Goal: Understand site structure

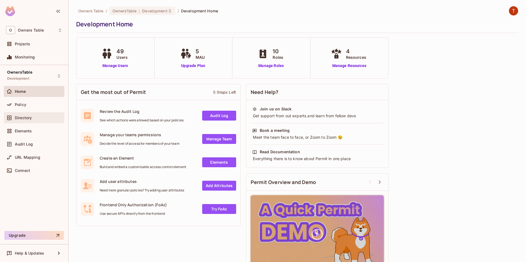
click at [40, 119] on div "Directory" at bounding box center [38, 117] width 47 height 4
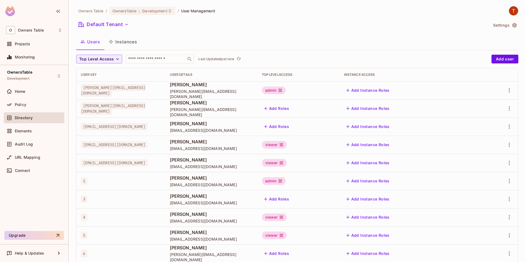
click at [128, 39] on button "Instances" at bounding box center [122, 42] width 37 height 14
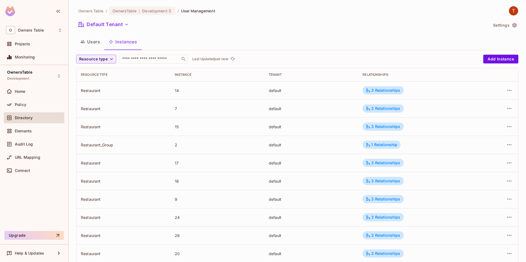
click at [93, 45] on button "Users" at bounding box center [90, 42] width 28 height 14
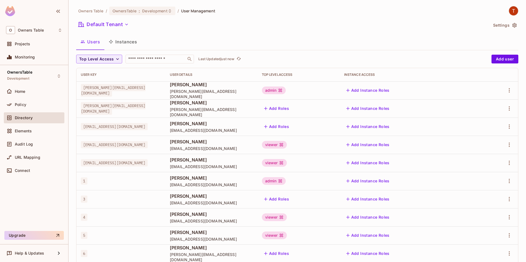
click at [135, 38] on button "Instances" at bounding box center [122, 42] width 37 height 14
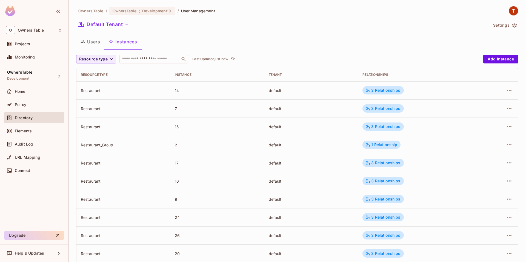
scroll to position [121, 0]
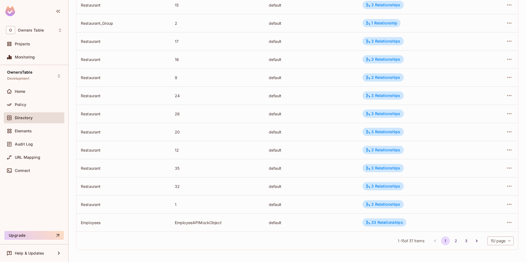
click at [496, 240] on body "O Owners Table Projects Monitoring OwnersTable Development Home Policy Director…" at bounding box center [263, 131] width 526 height 262
click at [496, 250] on li "100 / page" at bounding box center [500, 249] width 27 height 12
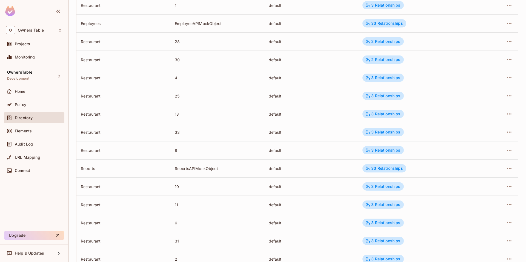
scroll to position [301, 0]
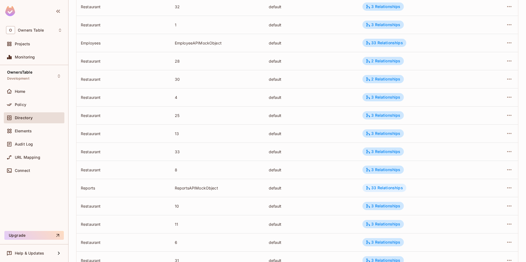
click at [395, 191] on div "33 Relationships" at bounding box center [385, 187] width 44 height 8
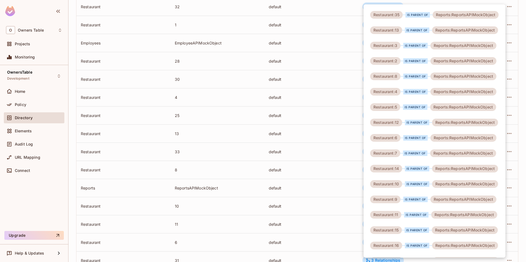
click at [331, 191] on div at bounding box center [263, 131] width 526 height 262
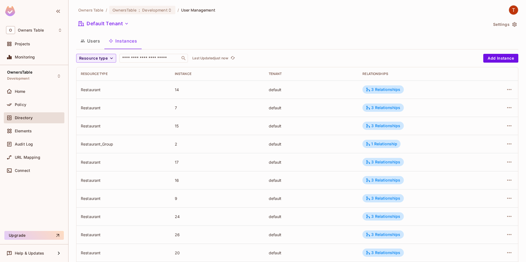
scroll to position [0, 0]
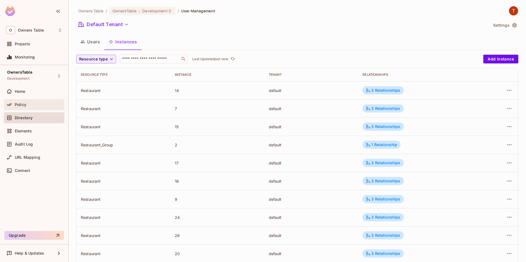
click at [42, 101] on div "Policy" at bounding box center [34, 104] width 61 height 11
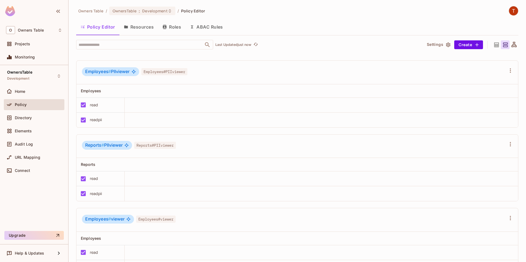
scroll to position [719, 0]
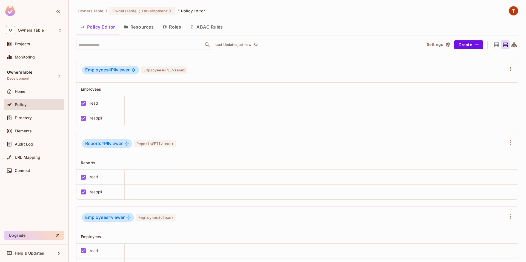
click at [151, 30] on button "Resources" at bounding box center [139, 27] width 39 height 14
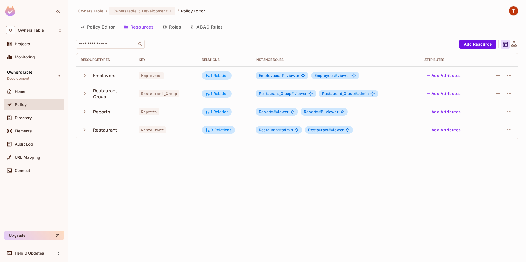
click at [285, 112] on span "Reports # viewer" at bounding box center [274, 111] width 30 height 4
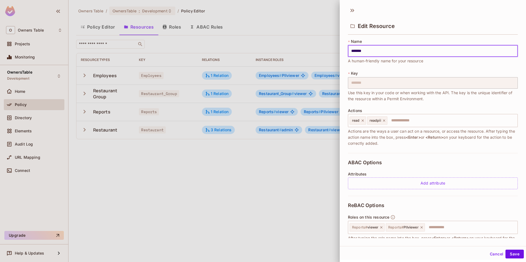
click at [286, 167] on div at bounding box center [263, 131] width 526 height 262
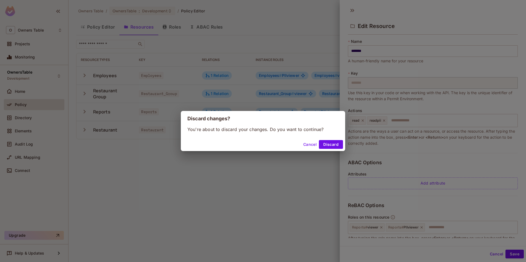
click at [304, 143] on button "Cancel" at bounding box center [310, 144] width 18 height 9
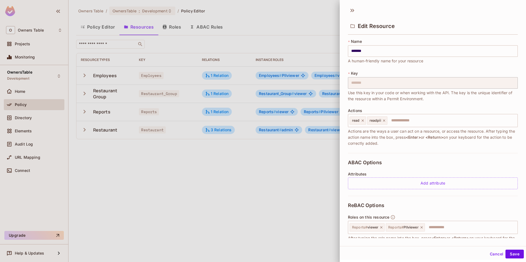
click at [199, 146] on div at bounding box center [263, 131] width 526 height 262
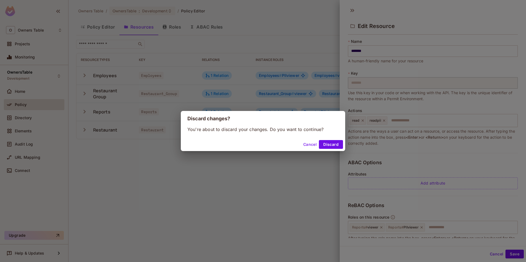
click at [314, 146] on button "Cancel" at bounding box center [310, 144] width 18 height 9
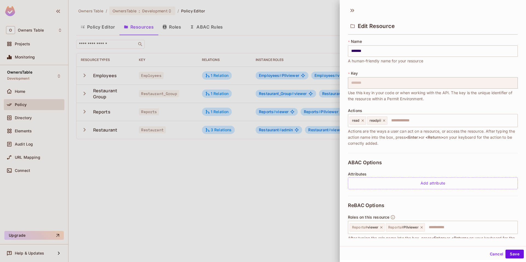
click at [490, 254] on button "Cancel" at bounding box center [497, 253] width 18 height 9
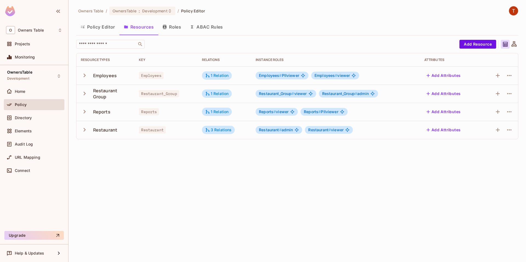
click at [173, 29] on button "Roles" at bounding box center [171, 27] width 27 height 14
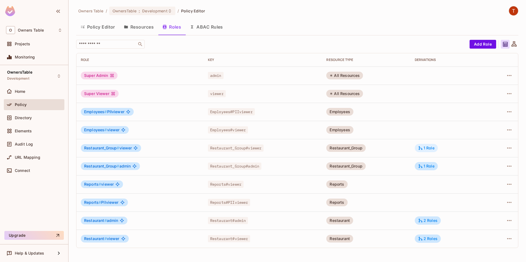
click at [427, 147] on div "1 Role" at bounding box center [426, 147] width 16 height 5
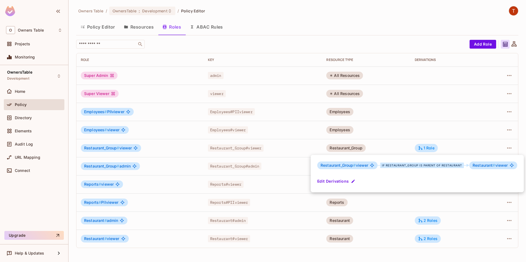
click at [434, 136] on div at bounding box center [263, 131] width 526 height 262
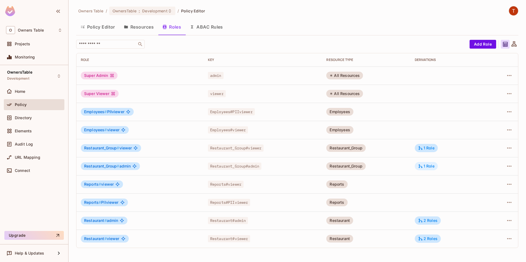
click at [433, 167] on div "1 Role" at bounding box center [426, 165] width 16 height 5
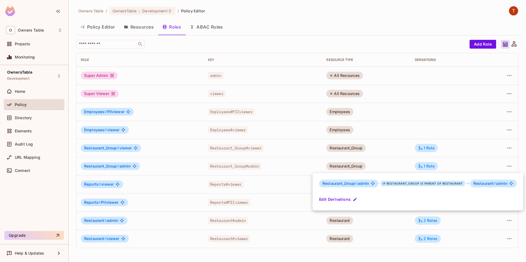
click at [470, 157] on div at bounding box center [263, 131] width 526 height 262
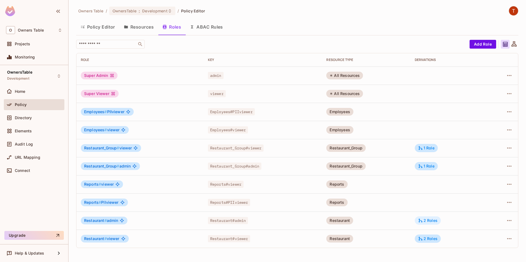
click at [429, 220] on div "2 Roles" at bounding box center [427, 220] width 19 height 5
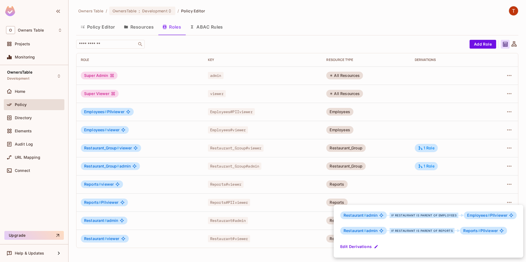
click at [460, 185] on div at bounding box center [263, 131] width 526 height 262
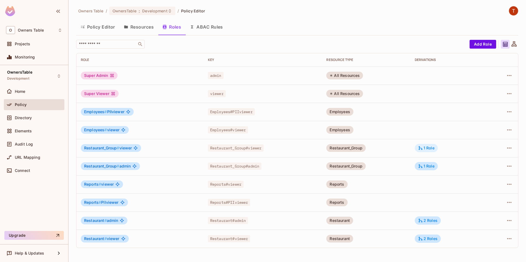
click at [431, 149] on div "1 Role" at bounding box center [426, 147] width 16 height 5
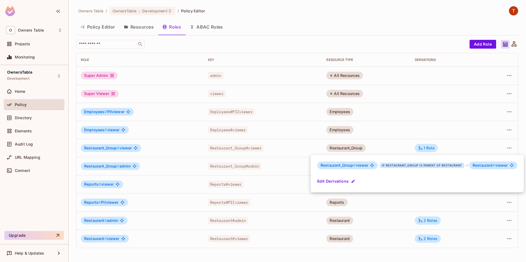
click at [453, 148] on div at bounding box center [263, 131] width 526 height 262
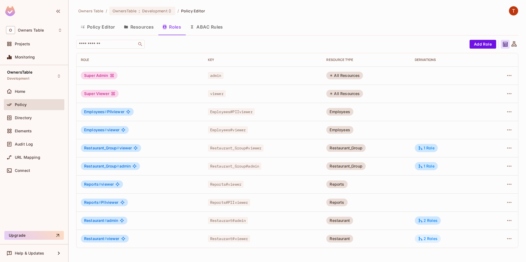
click at [434, 239] on div "2 Roles" at bounding box center [427, 238] width 19 height 5
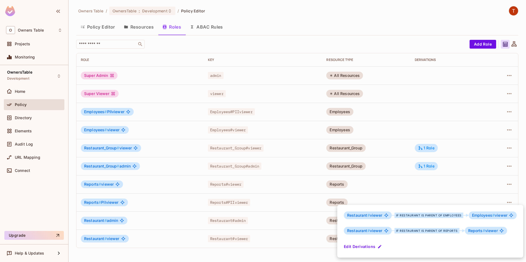
click at [480, 182] on div at bounding box center [263, 131] width 526 height 262
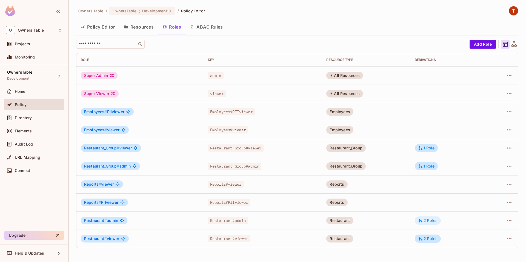
click at [435, 217] on div "2 Roles" at bounding box center [428, 220] width 26 height 8
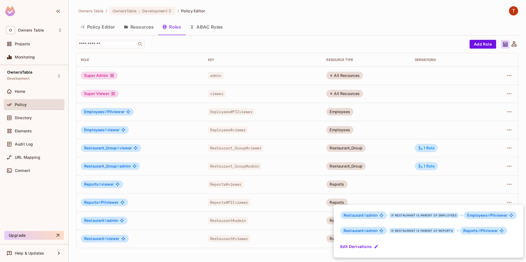
click at [466, 176] on div at bounding box center [263, 131] width 526 height 262
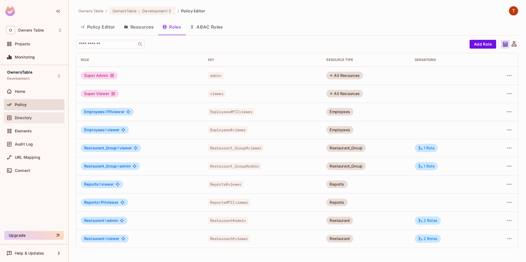
click at [23, 117] on span "Directory" at bounding box center [23, 117] width 17 height 4
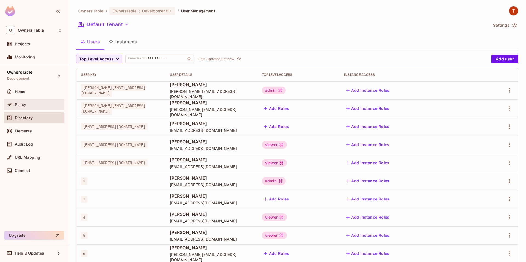
click at [32, 106] on div "Policy" at bounding box center [38, 104] width 47 height 4
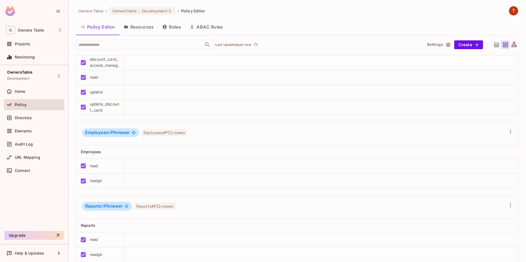
scroll to position [844, 0]
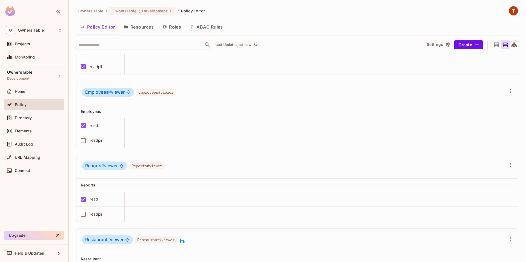
click at [514, 12] on img at bounding box center [513, 10] width 9 height 9
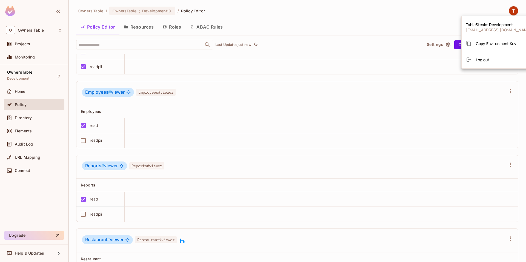
click at [481, 63] on li "Log out" at bounding box center [499, 59] width 74 height 9
